Goal: Book appointment/travel/reservation

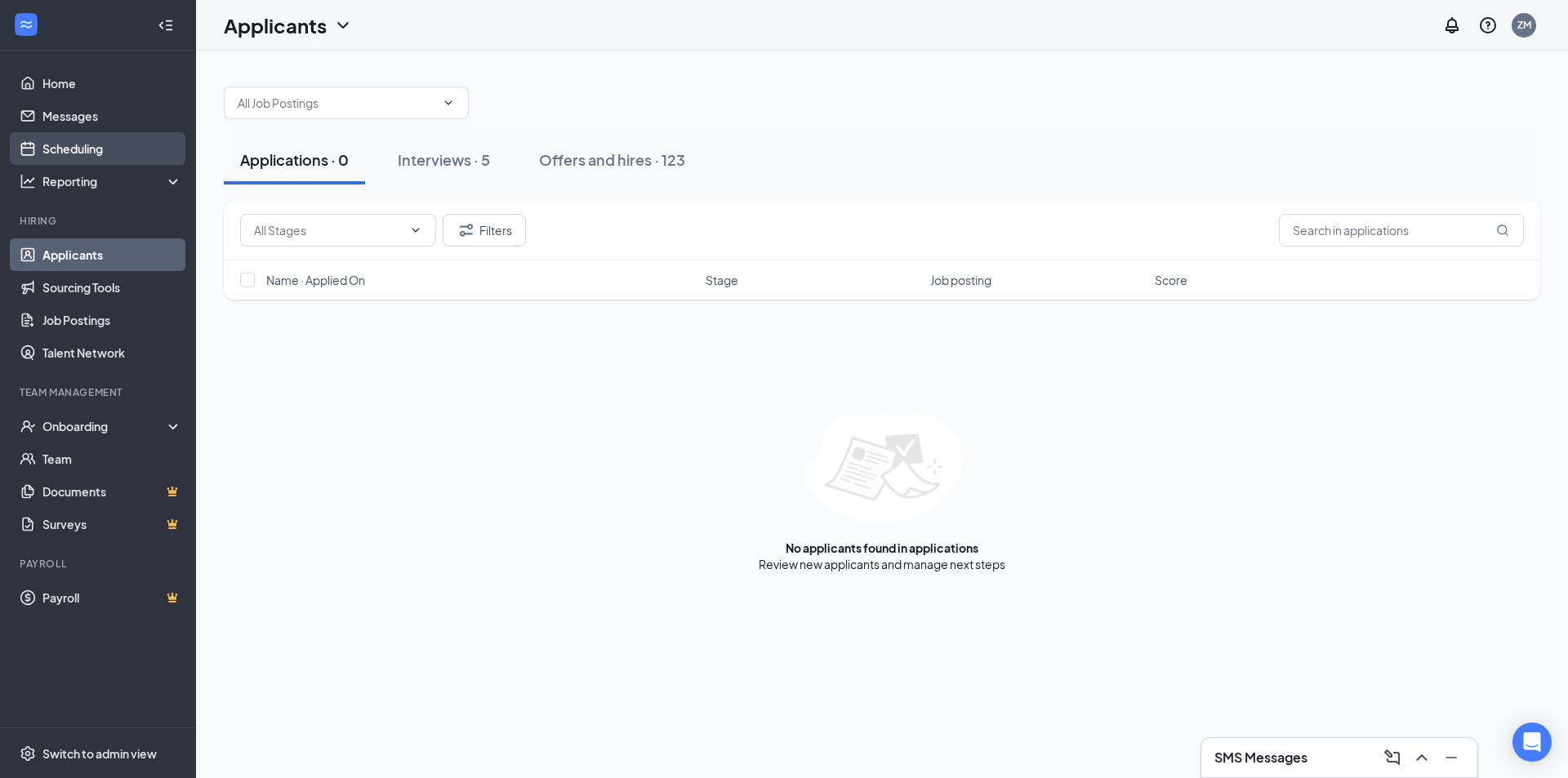
click at [90, 154] on link "Scheduling" at bounding box center [112, 149] width 140 height 33
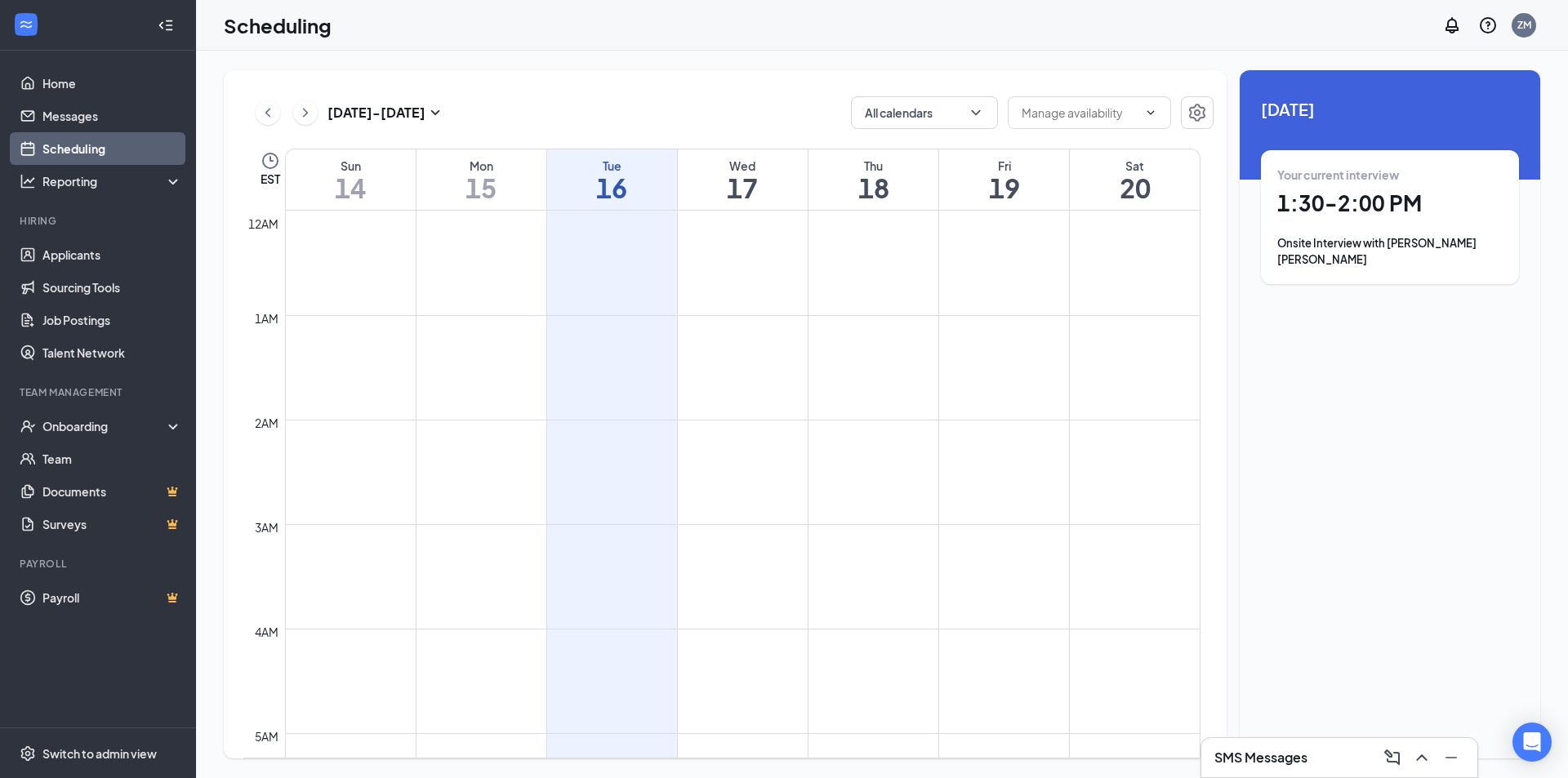
click at [78, 143] on link "Scheduling" at bounding box center [112, 149] width 140 height 33
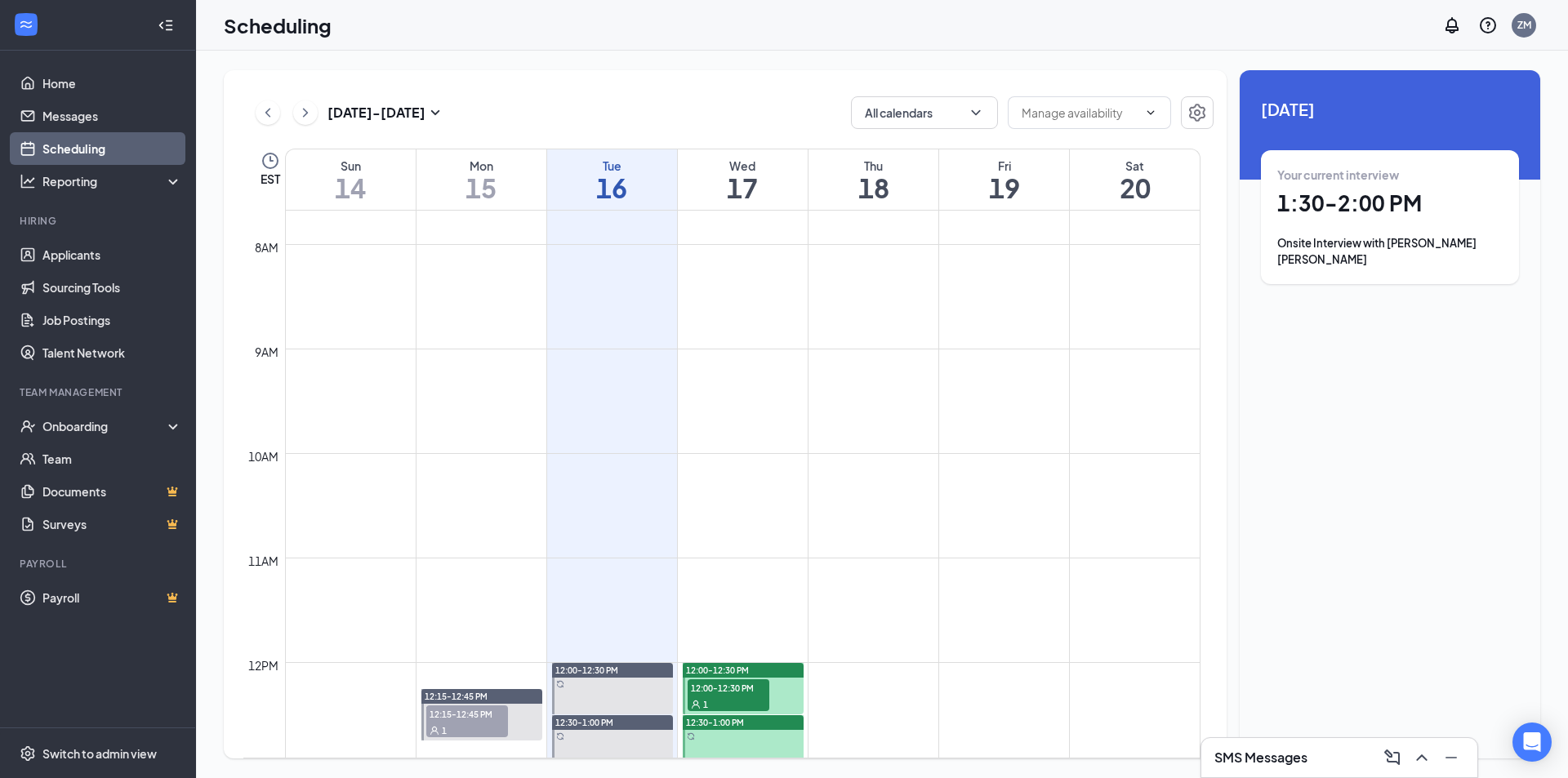
click at [43, 145] on link "Scheduling" at bounding box center [112, 149] width 140 height 33
click at [83, 150] on link "Scheduling" at bounding box center [112, 149] width 140 height 33
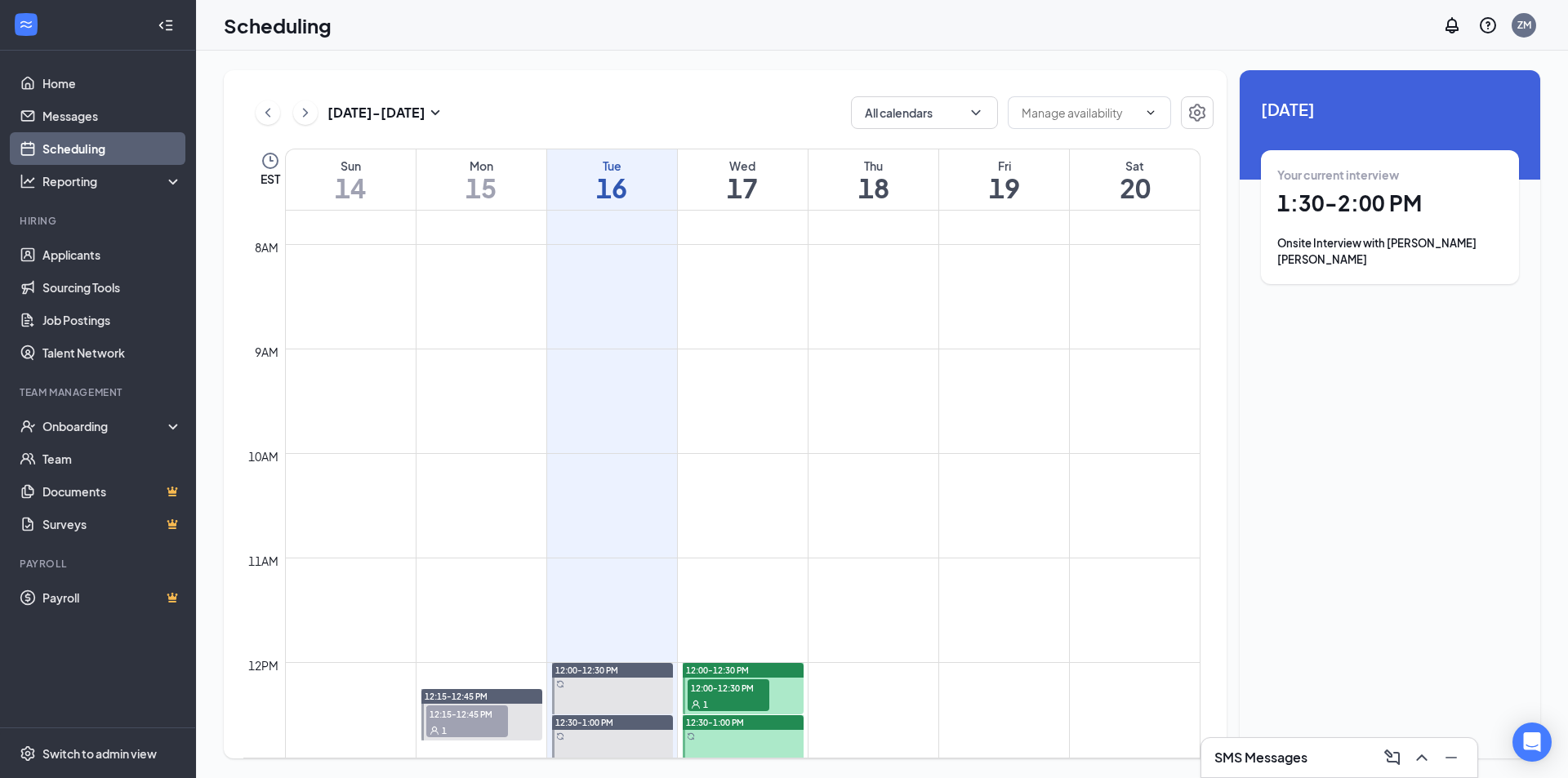
click at [43, 143] on link "Scheduling" at bounding box center [112, 149] width 140 height 33
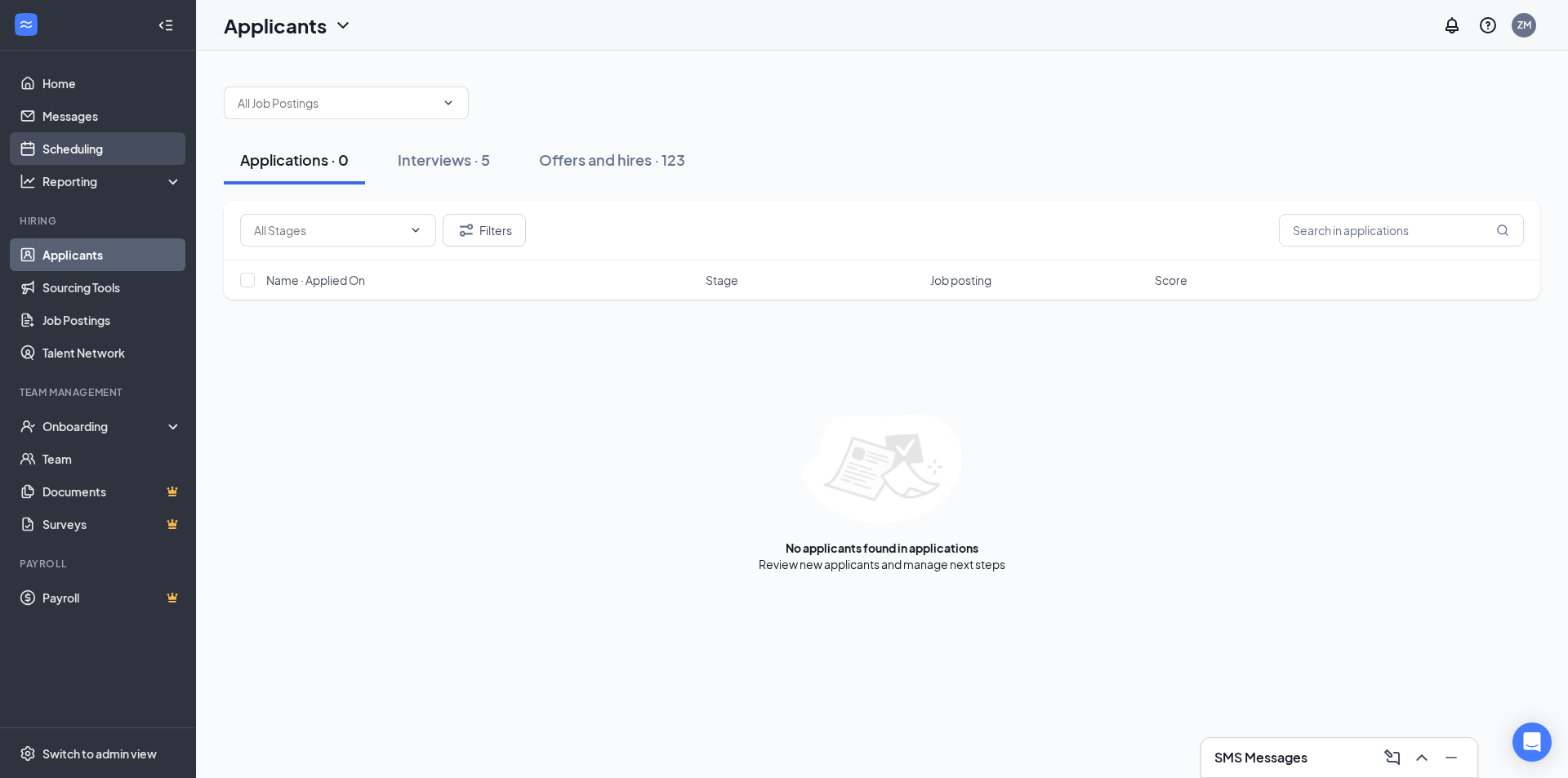
click at [74, 153] on link "Scheduling" at bounding box center [112, 149] width 140 height 33
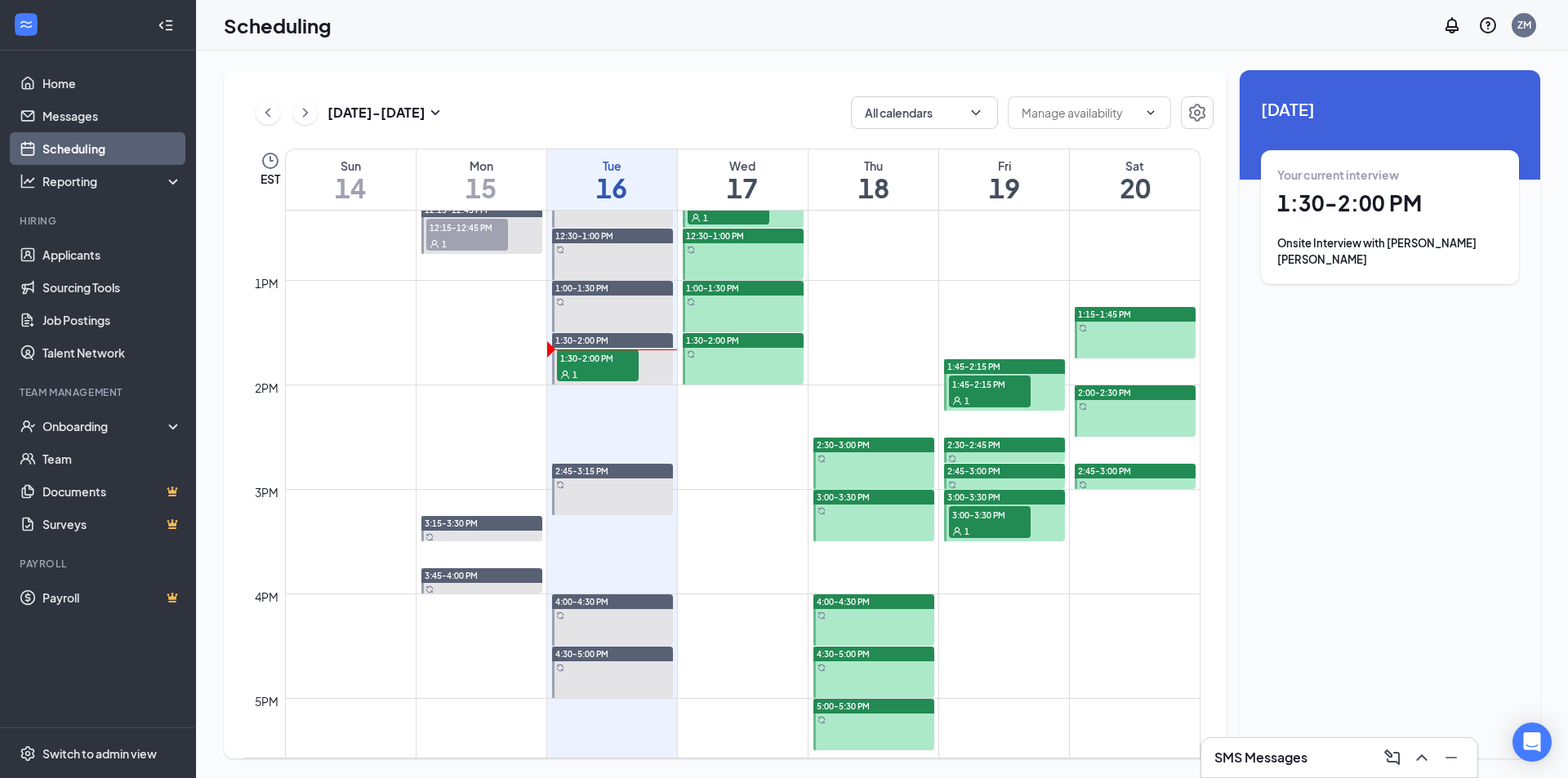
scroll to position [1293, 0]
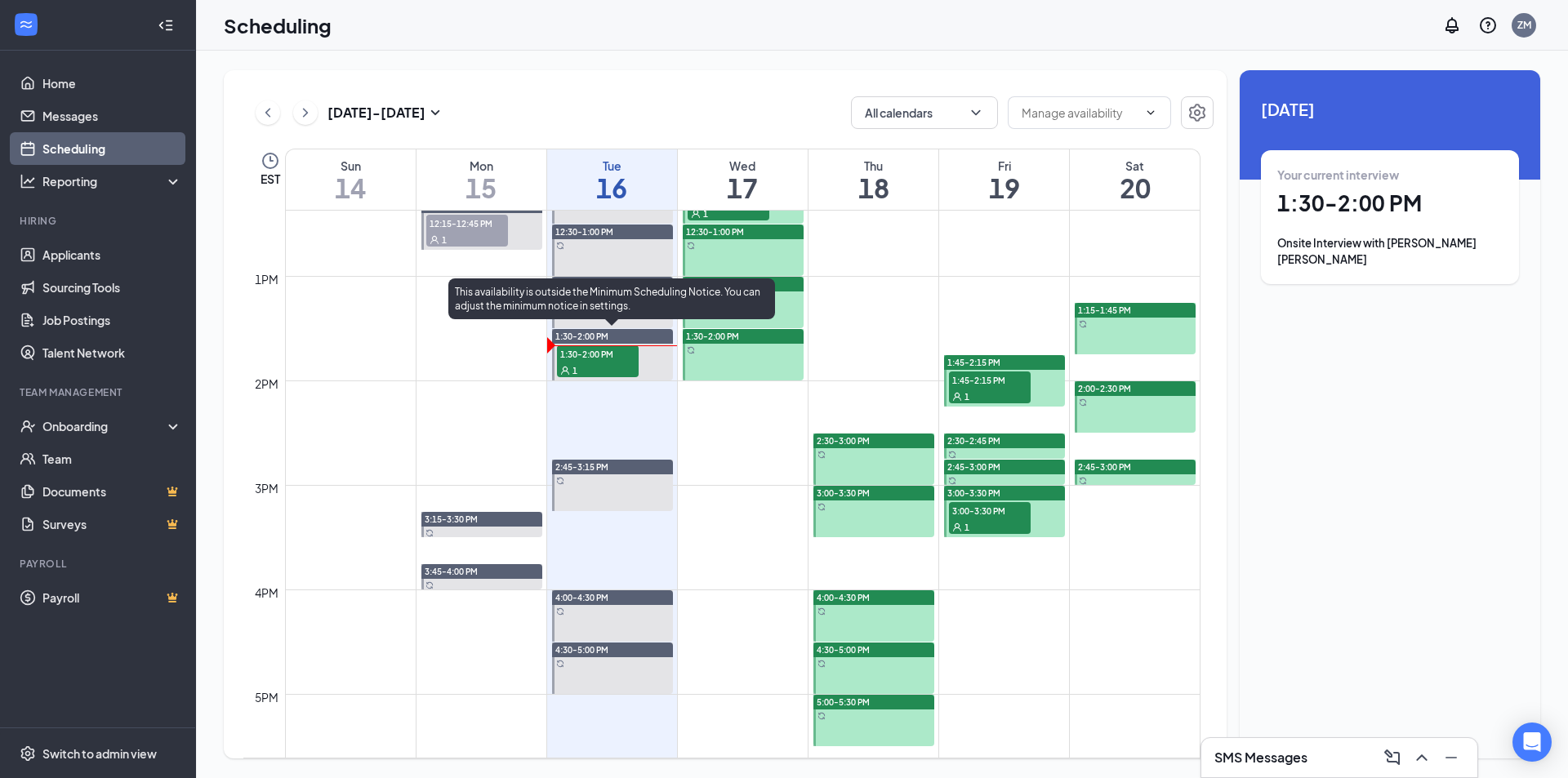
click at [627, 355] on span "1:30-2:00 PM" at bounding box center [597, 353] width 82 height 17
